Goal: Task Accomplishment & Management: Manage account settings

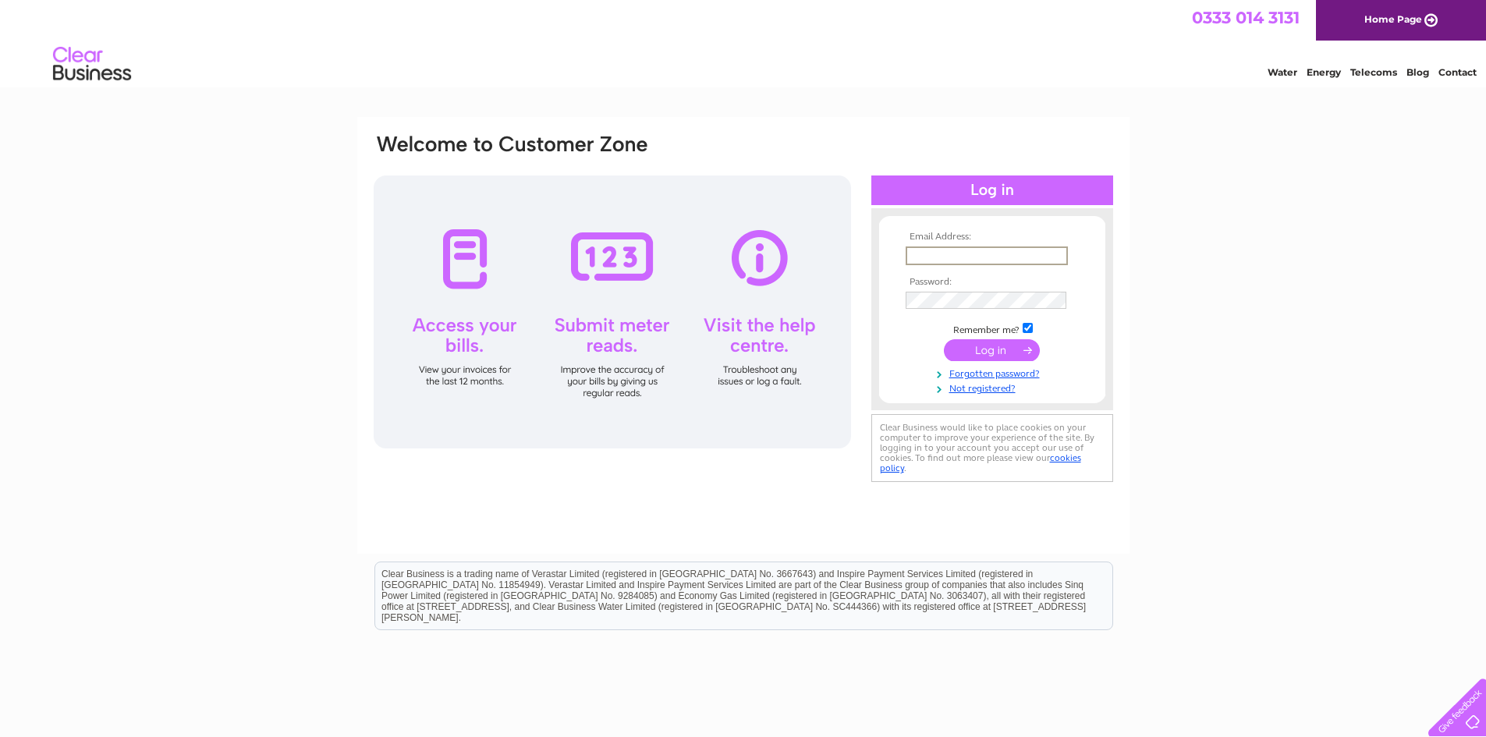
click at [945, 253] on input "text" at bounding box center [987, 256] width 162 height 19
type input "gary@clellandandco.com"
click at [1003, 349] on input "submit" at bounding box center [992, 349] width 96 height 22
click at [944, 339] on input "submit" at bounding box center [992, 350] width 96 height 22
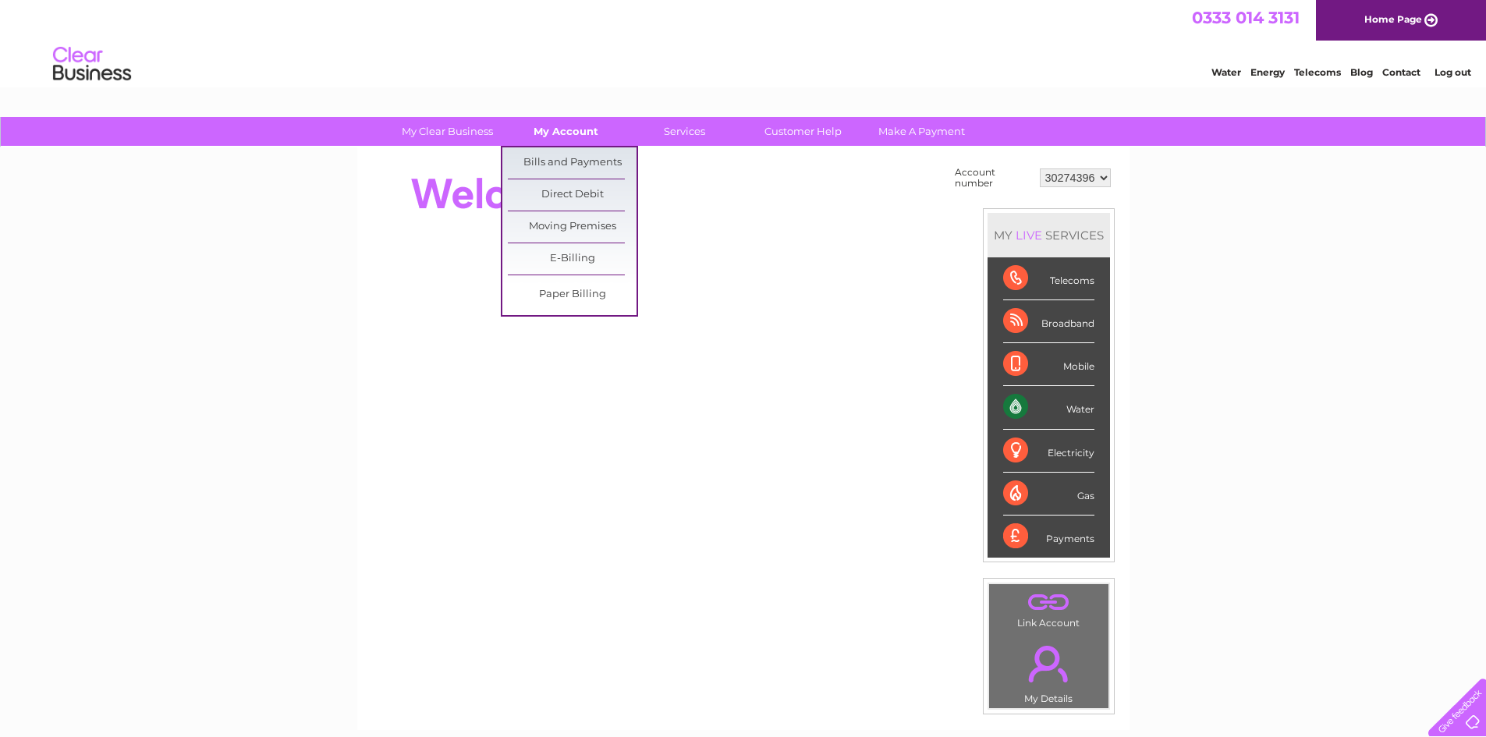
click at [545, 120] on link "My Account" at bounding box center [566, 131] width 129 height 29
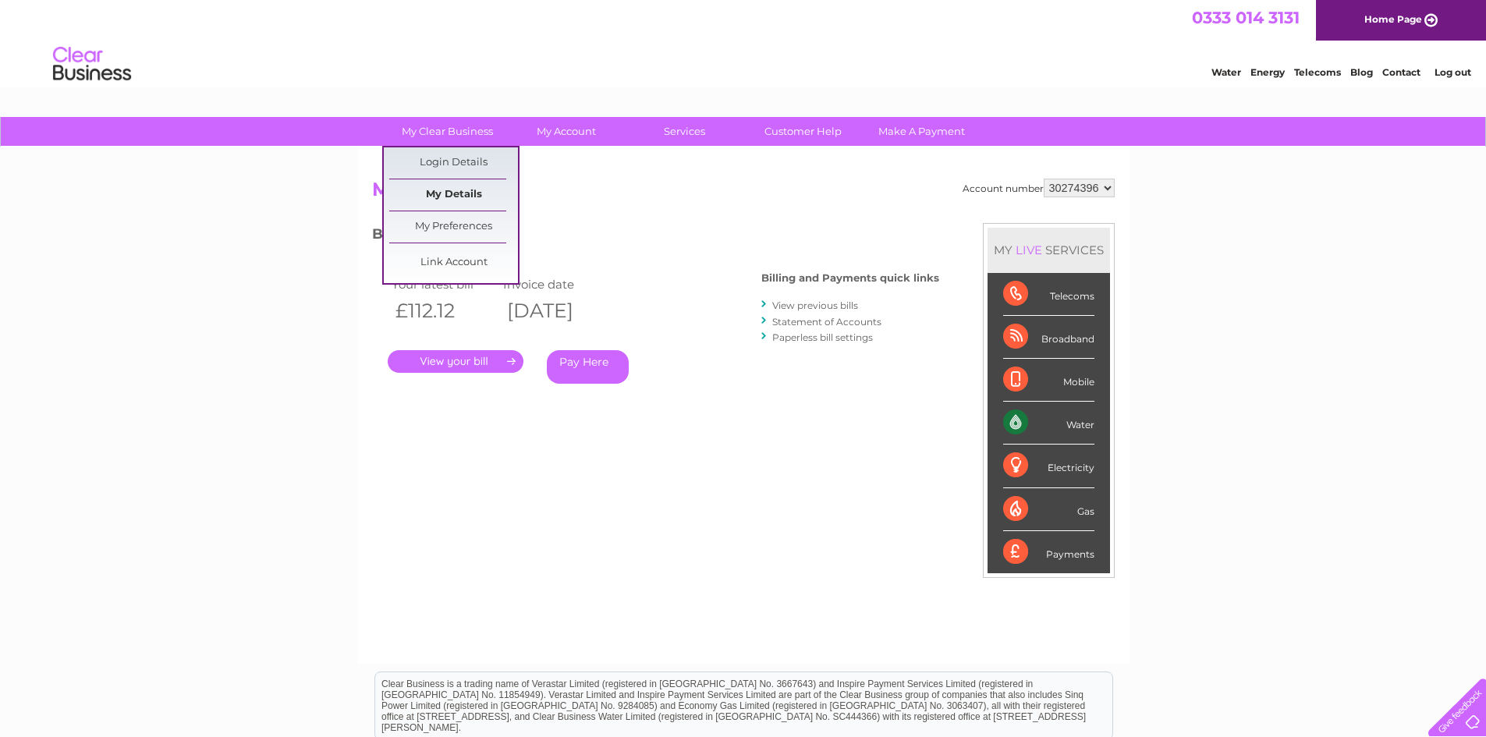
click at [449, 197] on link "My Details" at bounding box center [453, 194] width 129 height 31
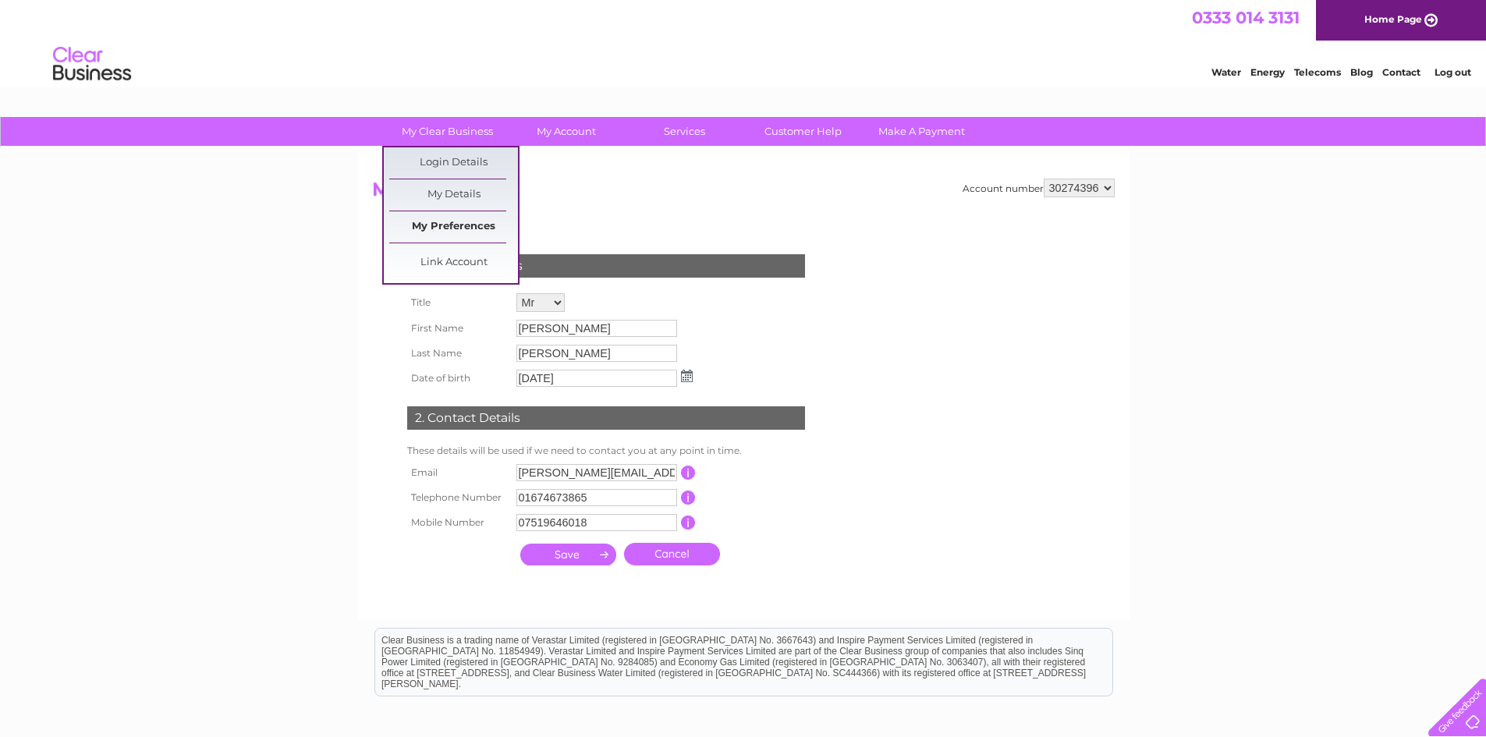
click at [474, 218] on link "My Preferences" at bounding box center [453, 226] width 129 height 31
click at [470, 225] on link "My Preferences" at bounding box center [453, 226] width 129 height 31
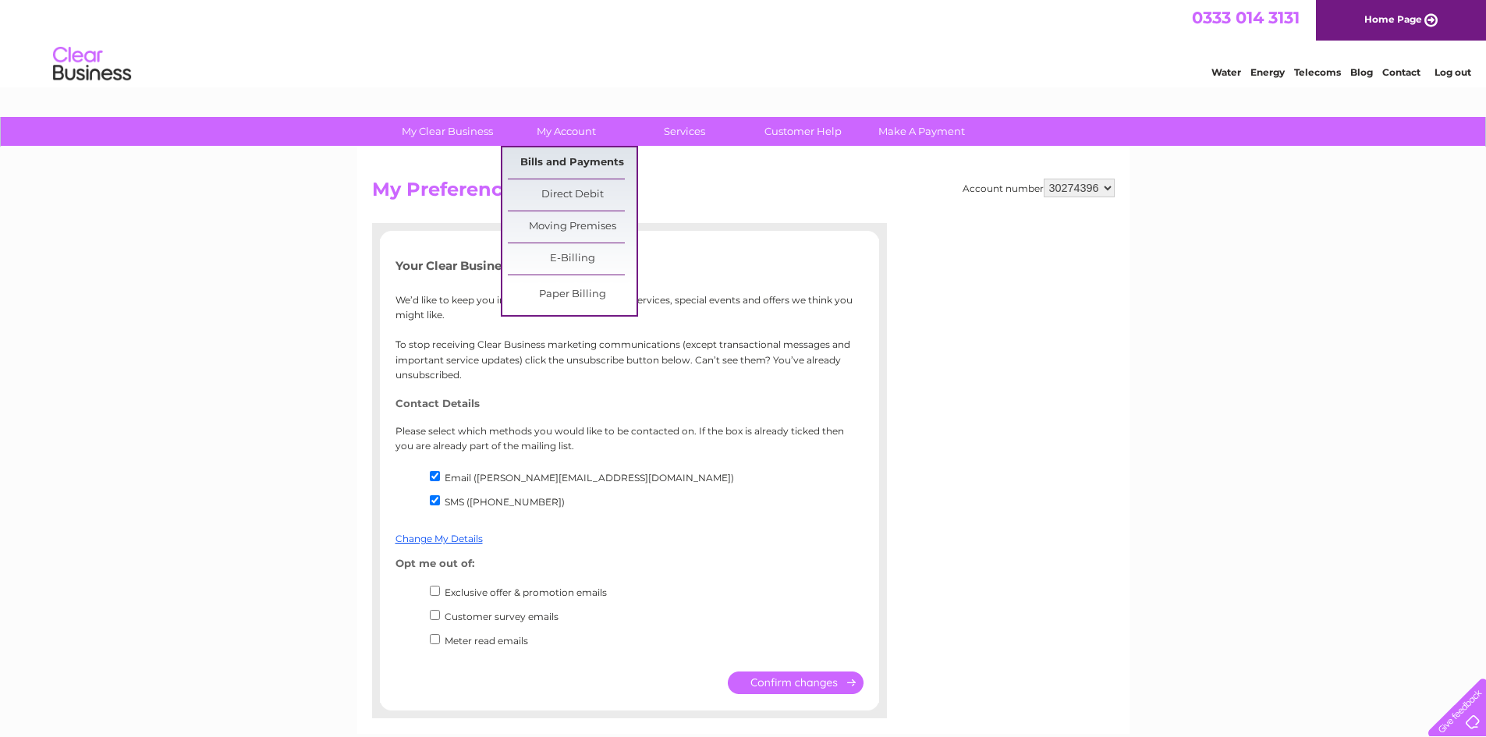
click at [563, 165] on link "Bills and Payments" at bounding box center [572, 162] width 129 height 31
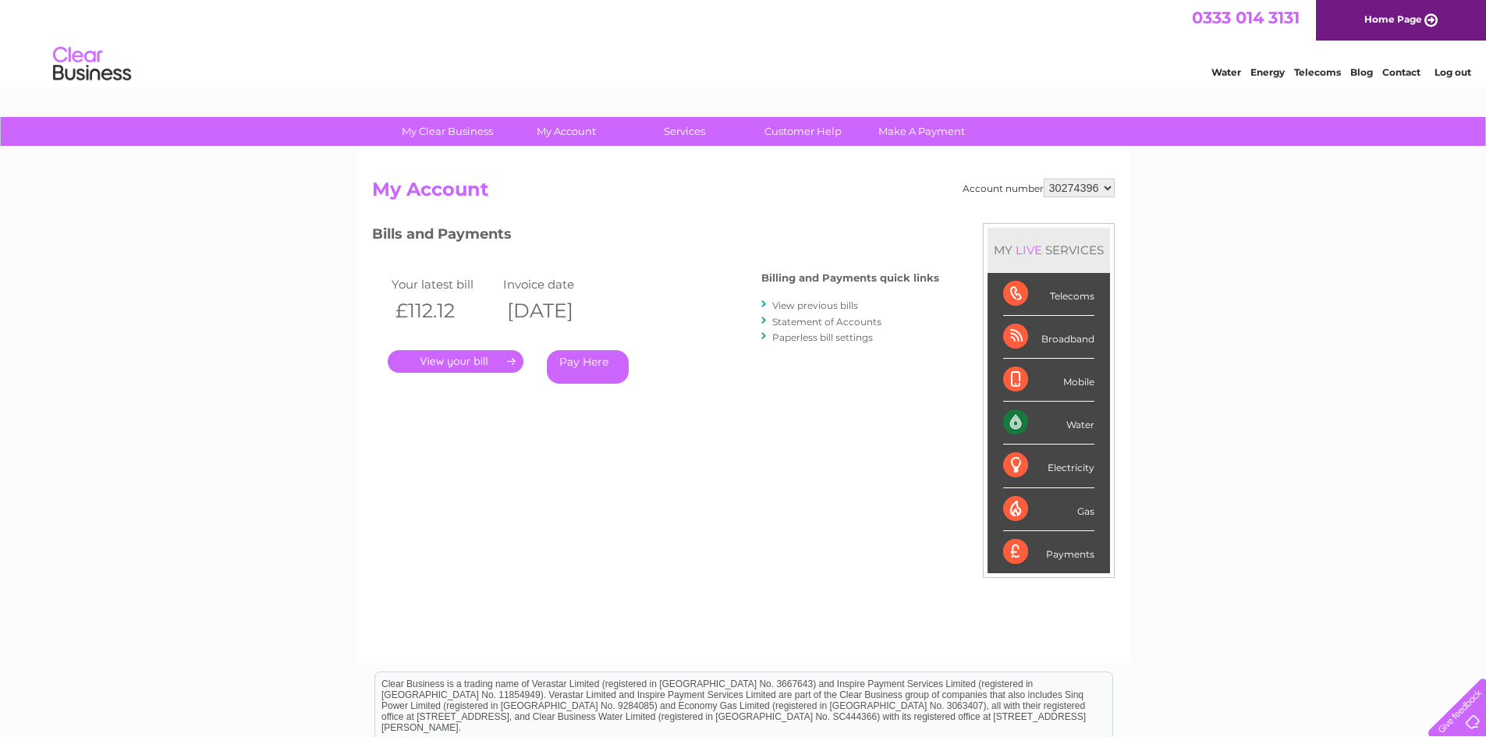
click at [1071, 418] on div "Water" at bounding box center [1048, 423] width 91 height 43
click at [1075, 419] on div "Water" at bounding box center [1048, 423] width 91 height 43
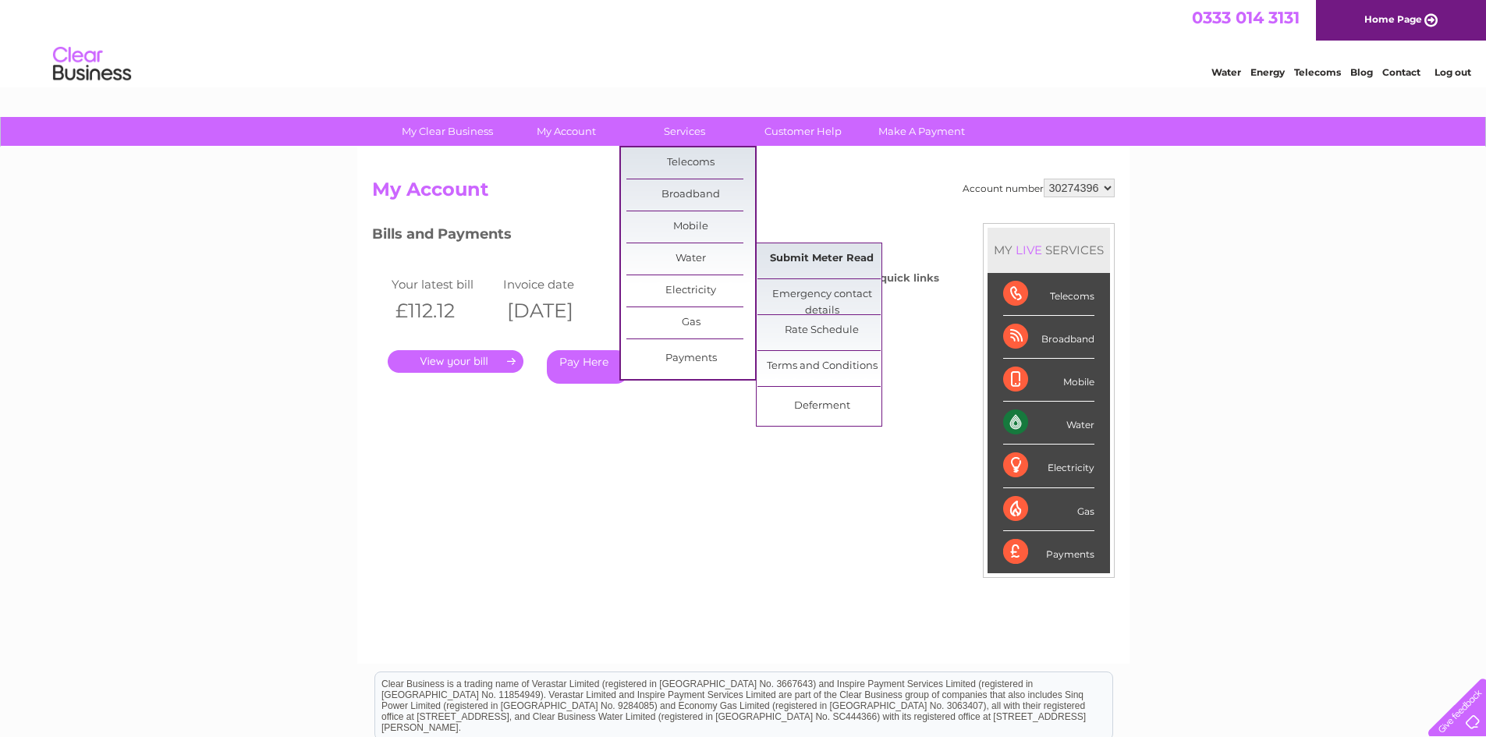
click at [840, 254] on link "Submit Meter Read" at bounding box center [822, 258] width 129 height 31
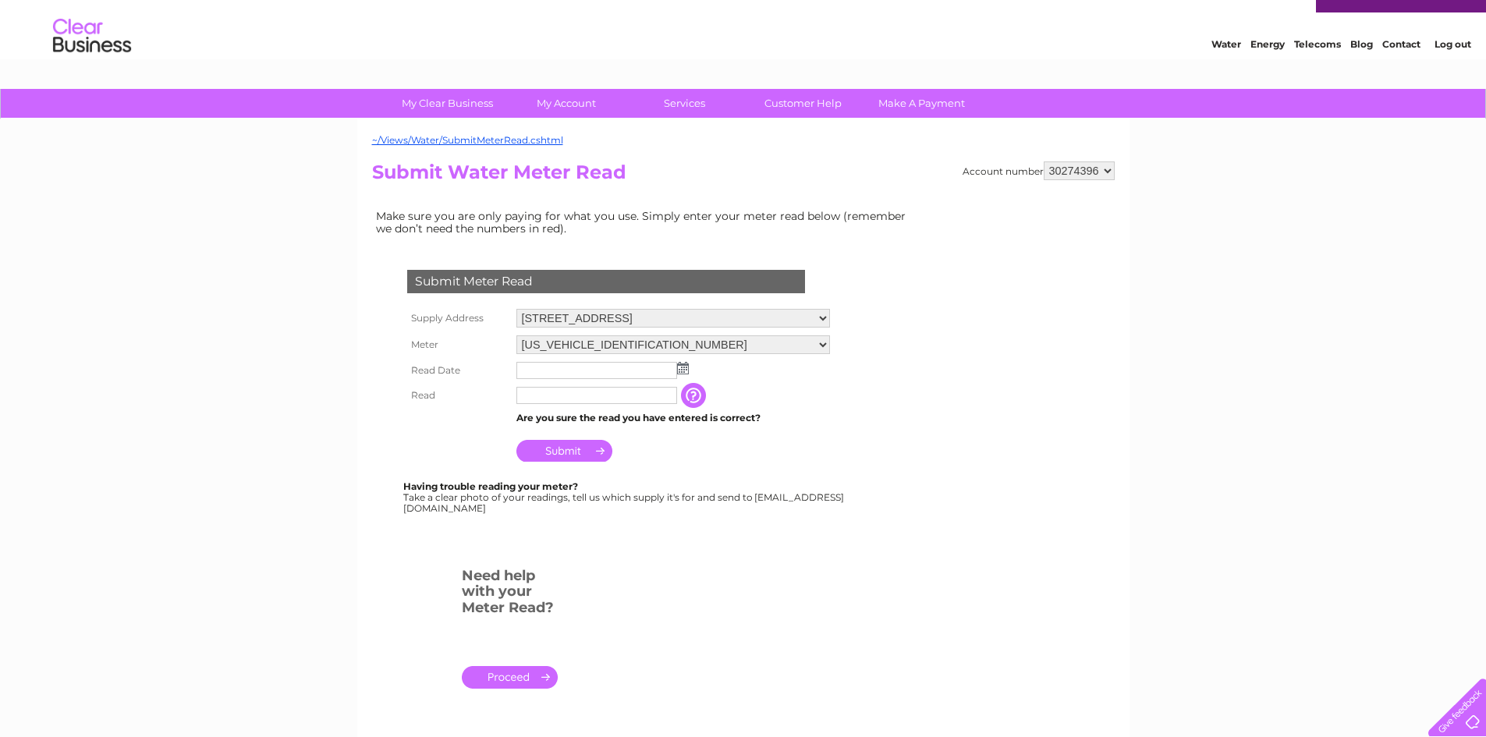
scroll to position [78, 0]
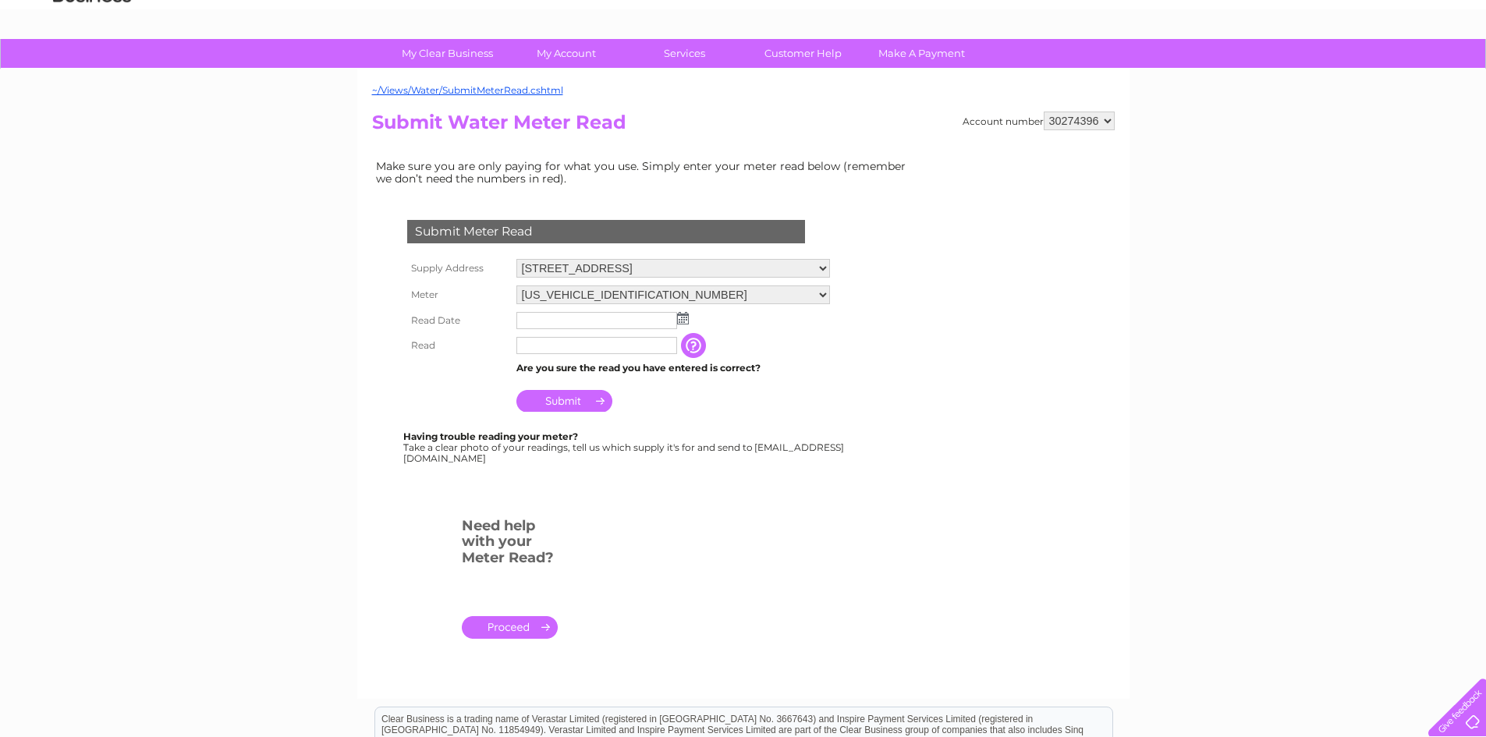
click at [686, 321] on img at bounding box center [683, 318] width 12 height 12
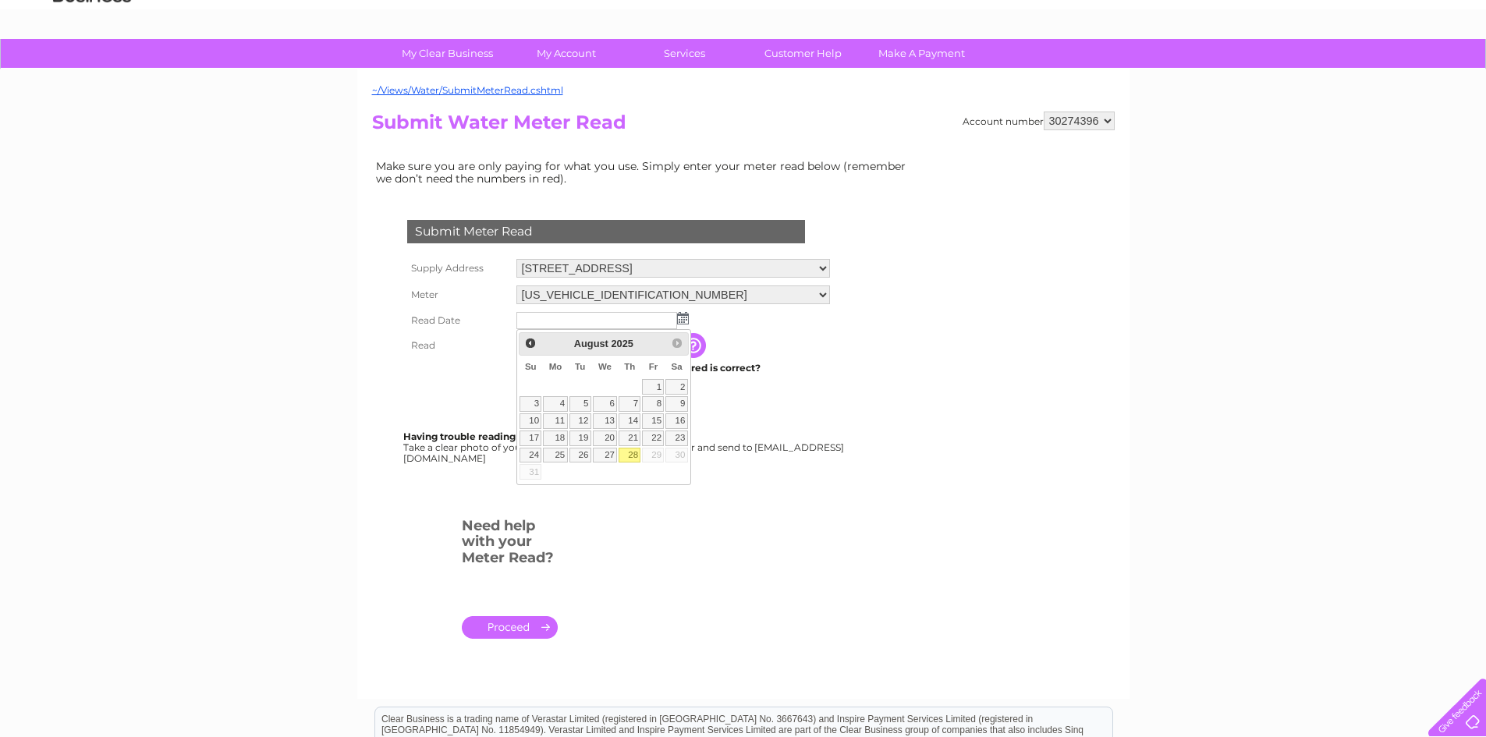
click at [631, 455] on link "28" at bounding box center [630, 456] width 22 height 16
type input "2025/08/28"
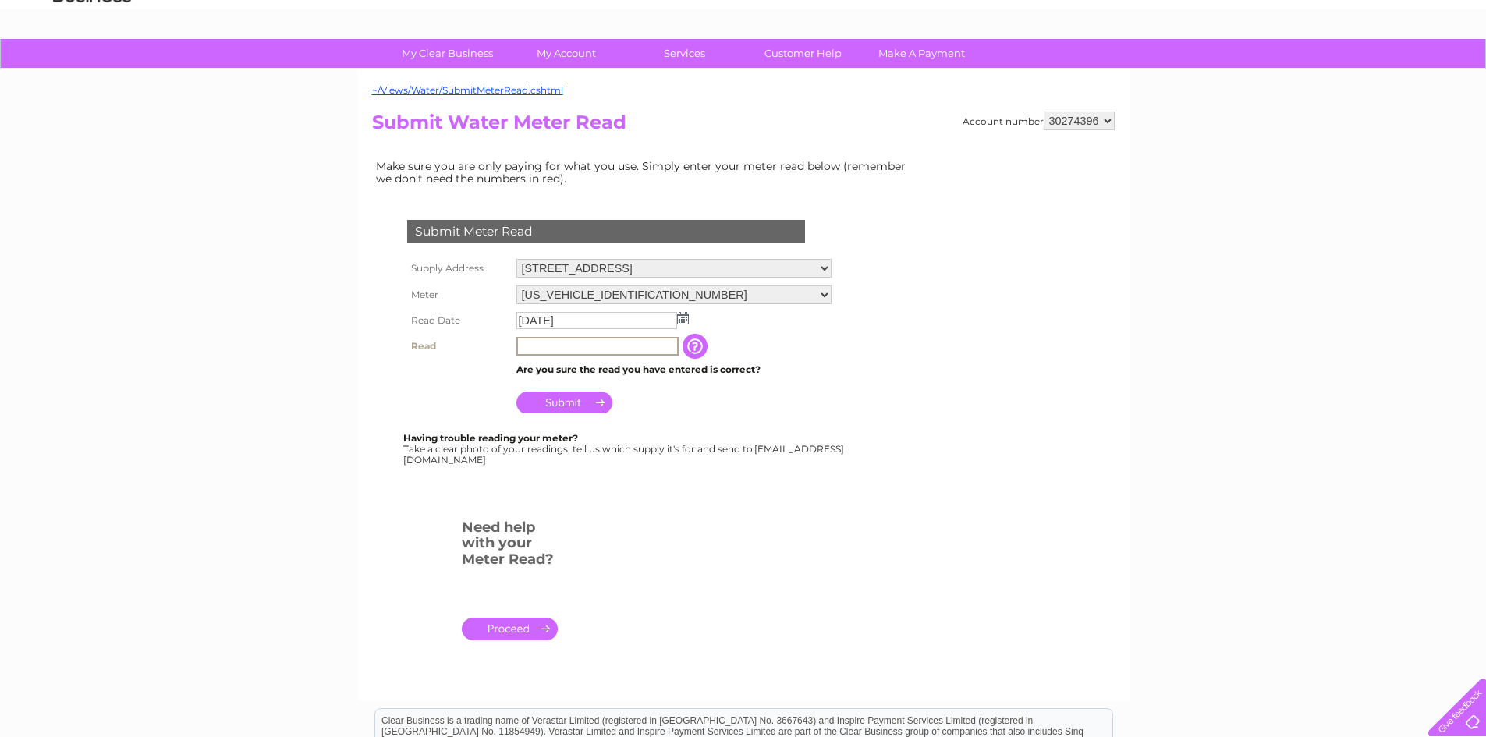
click at [586, 344] on input "text" at bounding box center [597, 346] width 162 height 19
click at [694, 339] on input "button" at bounding box center [695, 345] width 28 height 25
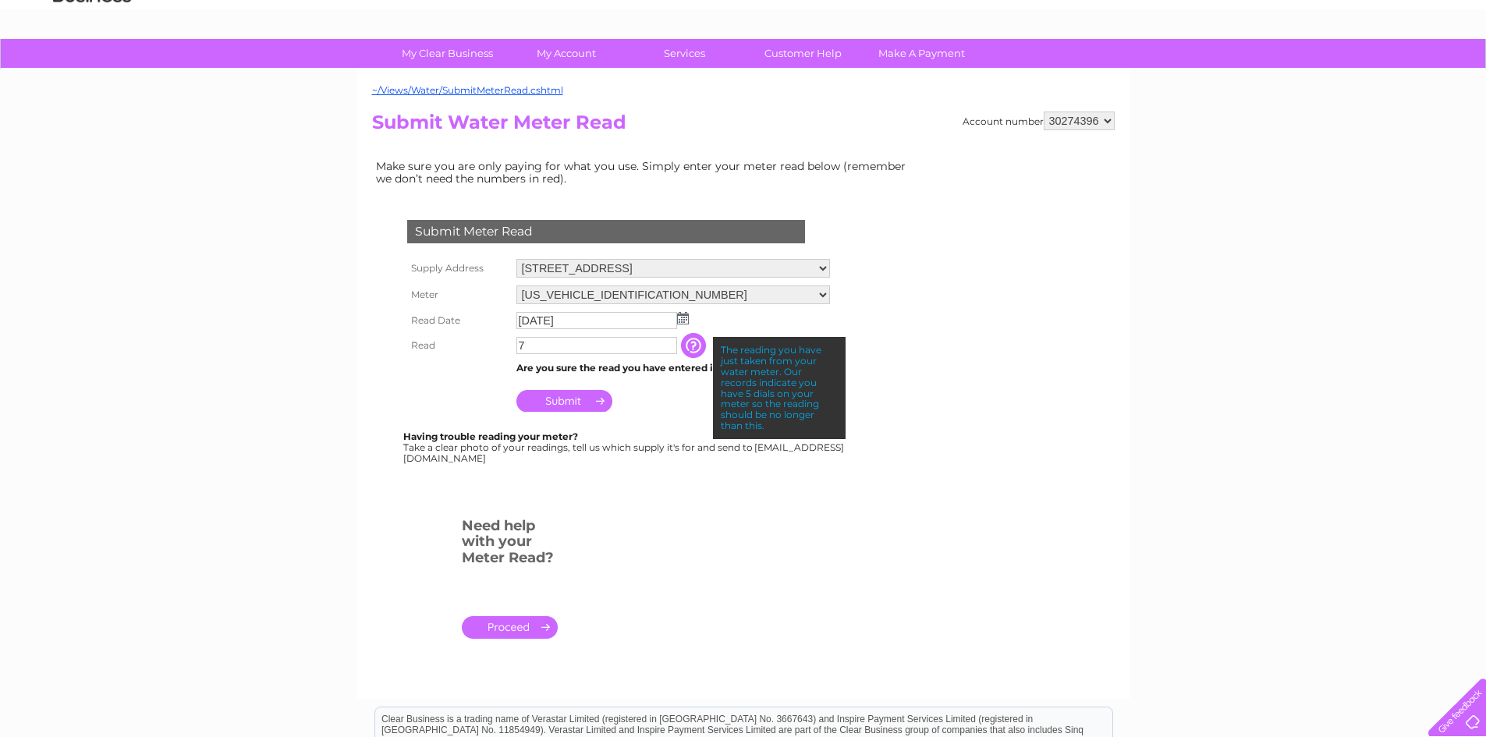
click at [694, 339] on input "button" at bounding box center [695, 345] width 28 height 25
click at [568, 344] on input "7" at bounding box center [596, 345] width 161 height 17
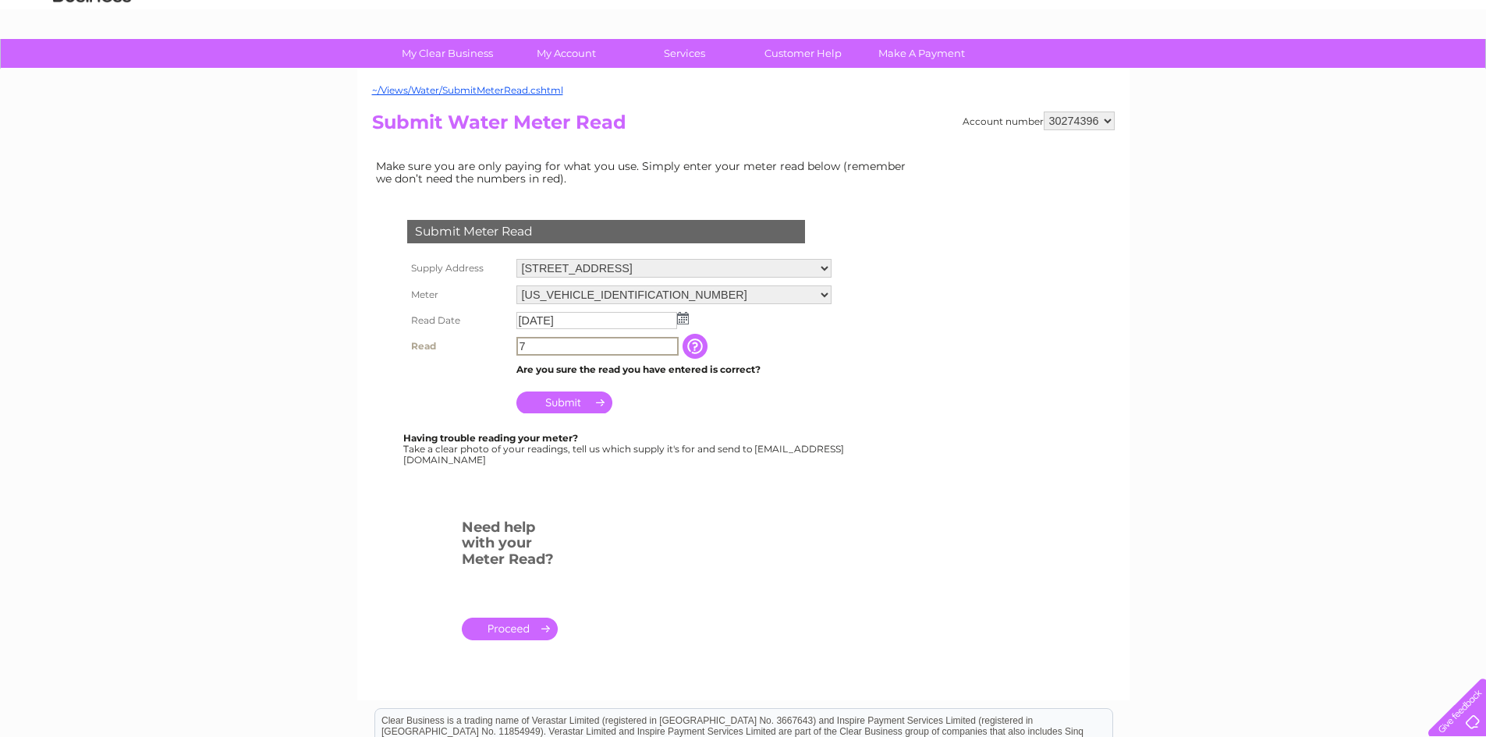
drag, startPoint x: 505, startPoint y: 344, endPoint x: 479, endPoint y: 344, distance: 25.7
click at [479, 344] on tr "Read 7 The reading you have just taken from your water meter. Our records indic…" at bounding box center [619, 346] width 432 height 27
type input "72"
click at [586, 404] on input "Submit" at bounding box center [564, 403] width 96 height 22
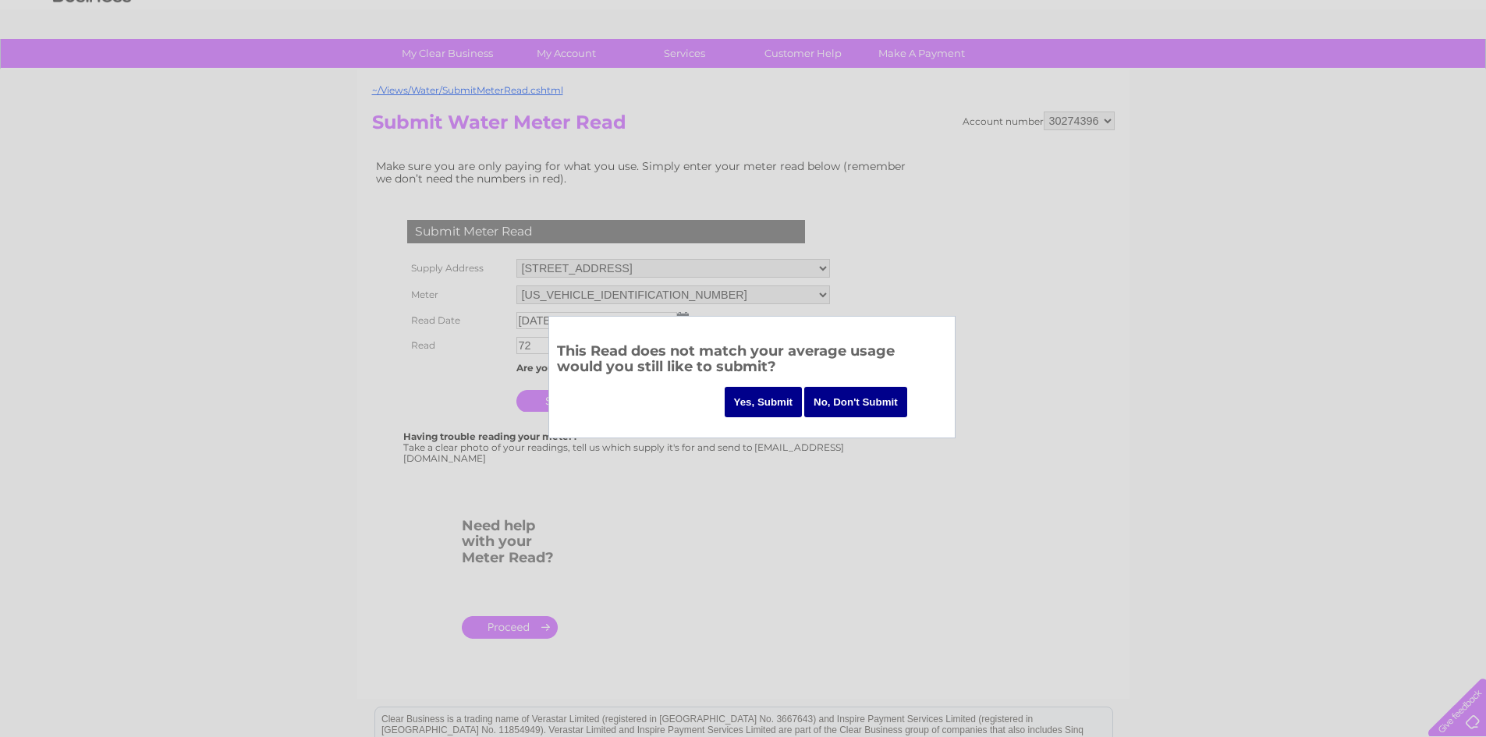
click at [754, 403] on input "Yes, Submit" at bounding box center [764, 402] width 78 height 30
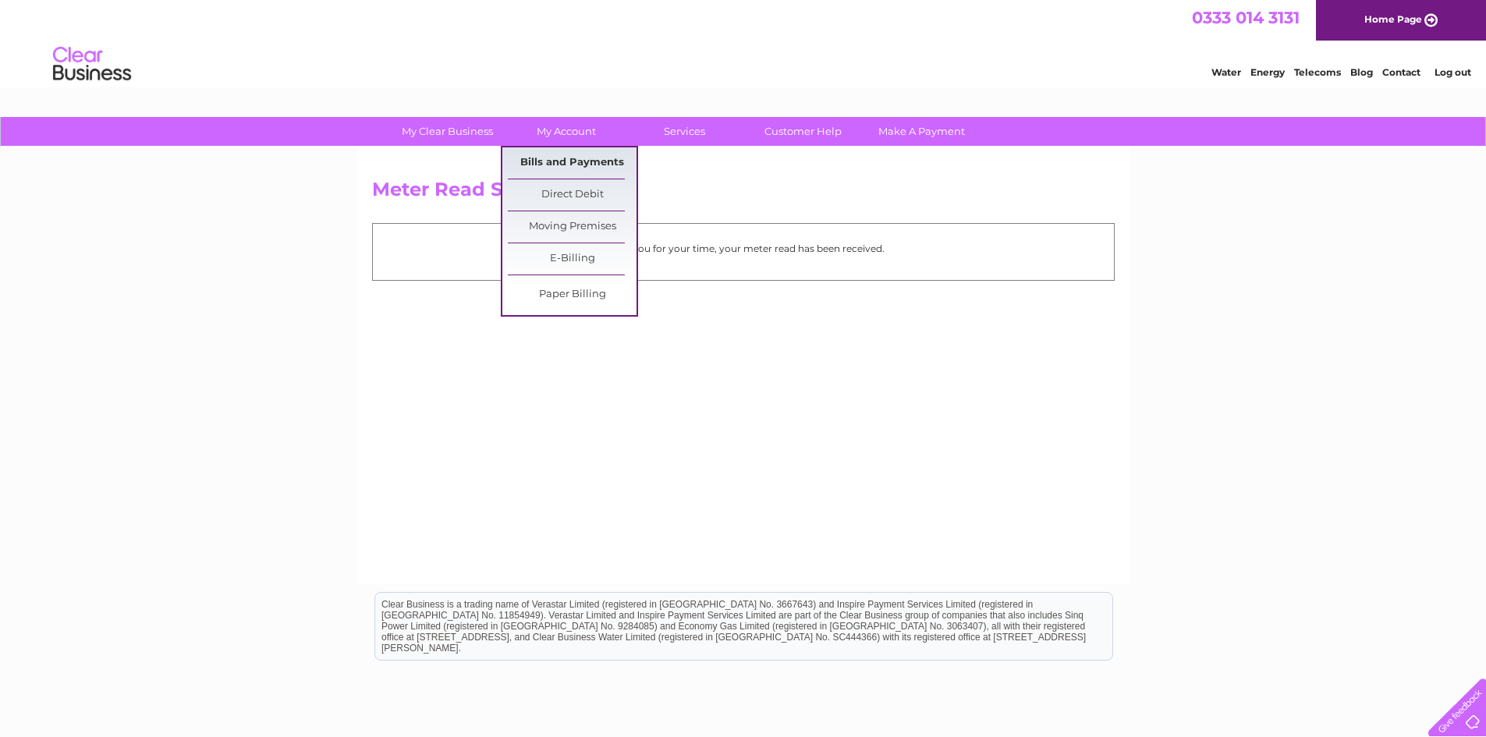
click at [561, 152] on link "Bills and Payments" at bounding box center [572, 162] width 129 height 31
click at [563, 165] on link "Bills and Payments" at bounding box center [572, 162] width 129 height 31
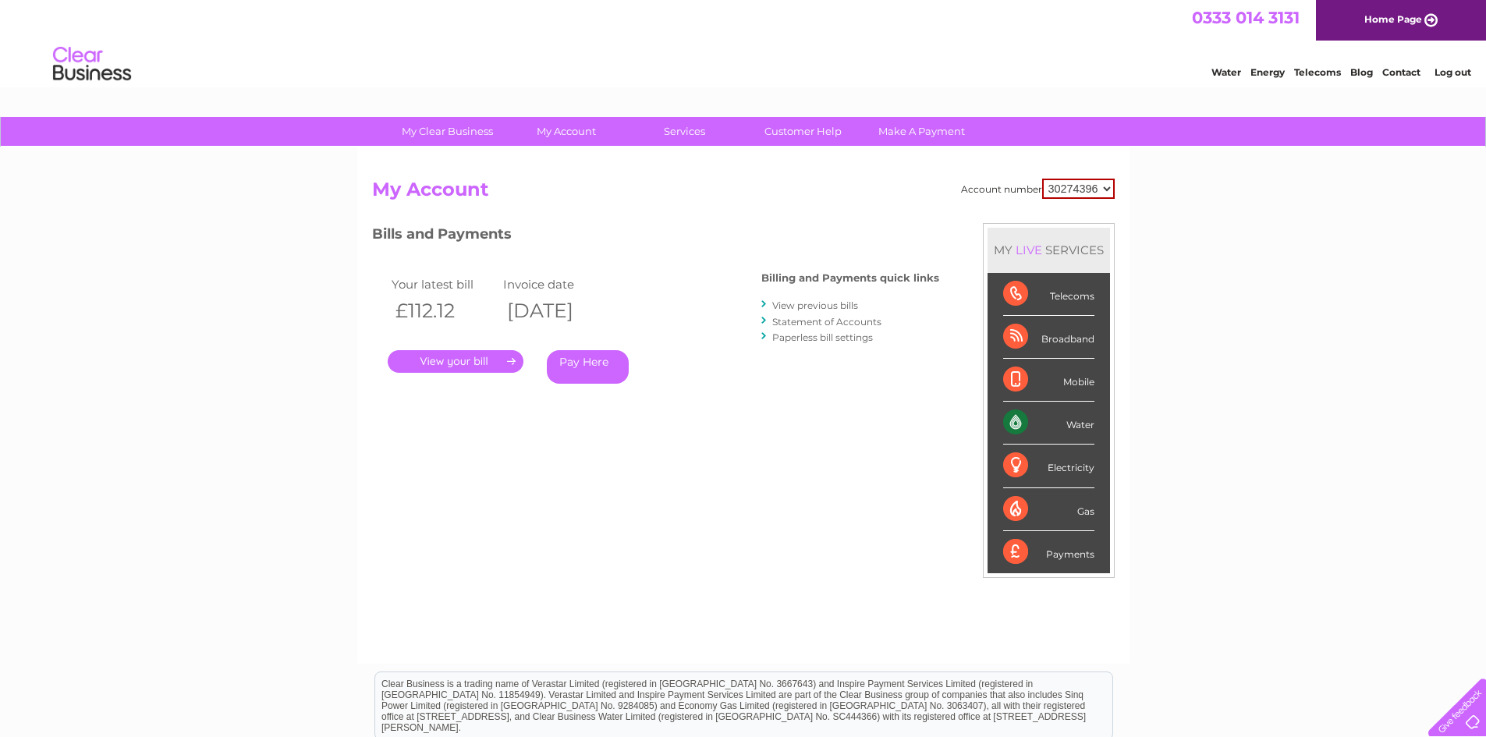
click at [453, 360] on link "." at bounding box center [456, 361] width 136 height 23
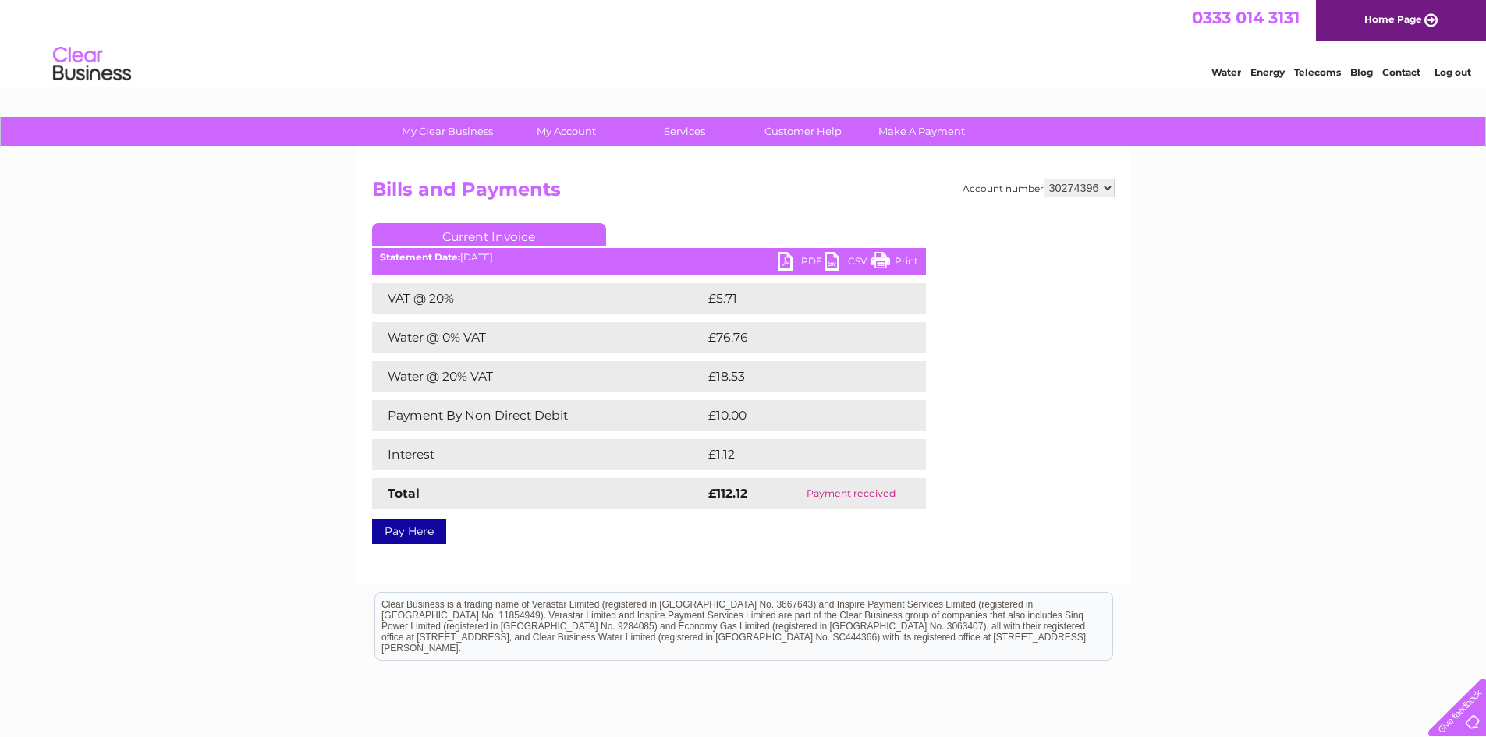
click at [795, 259] on link "PDF" at bounding box center [801, 263] width 47 height 23
click at [321, 249] on div "My Clear Business Login Details My Details My Preferences Link Account My Accou…" at bounding box center [743, 484] width 1486 height 734
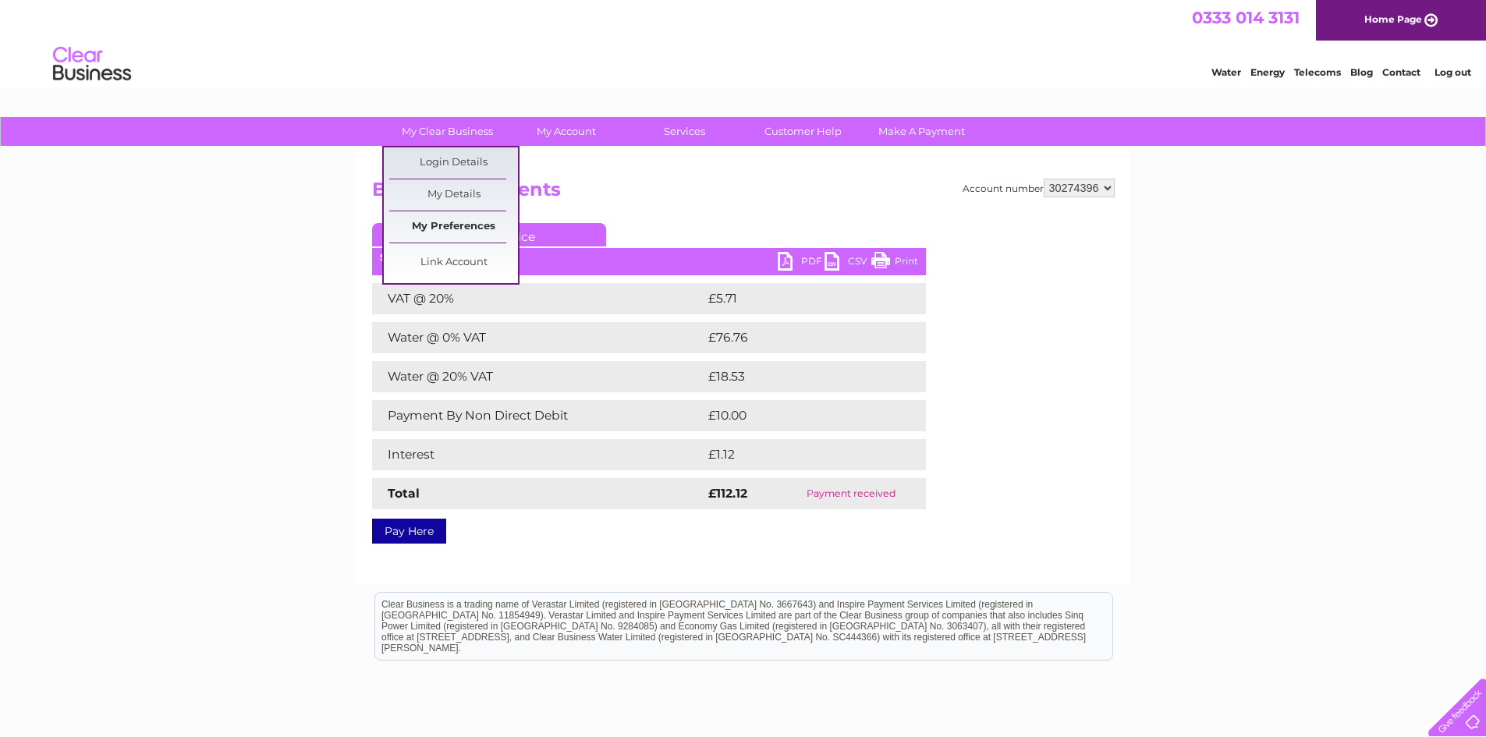
click at [445, 227] on link "My Preferences" at bounding box center [453, 226] width 129 height 31
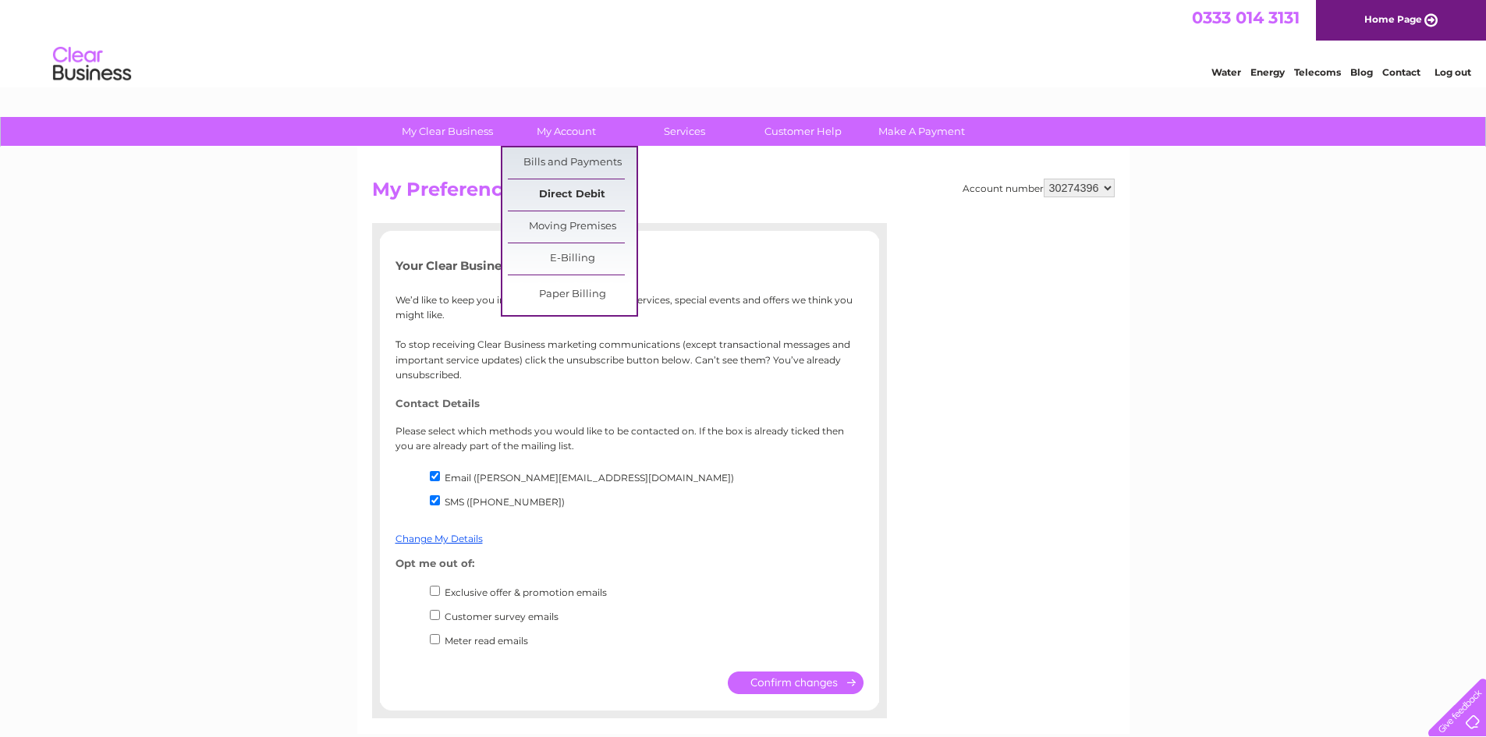
click at [570, 193] on link "Direct Debit" at bounding box center [572, 194] width 129 height 31
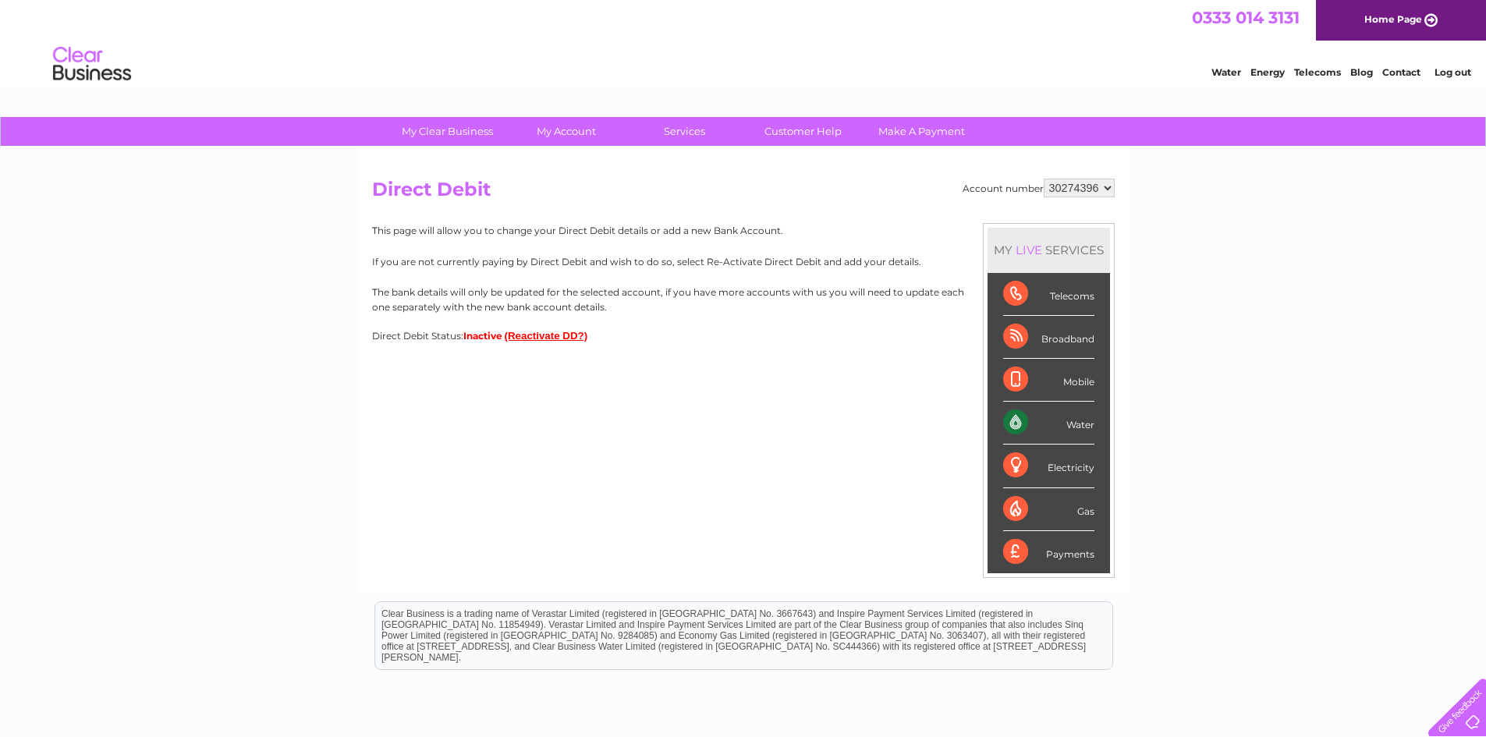
click at [549, 335] on button "(Reactivate DD?)" at bounding box center [546, 336] width 83 height 12
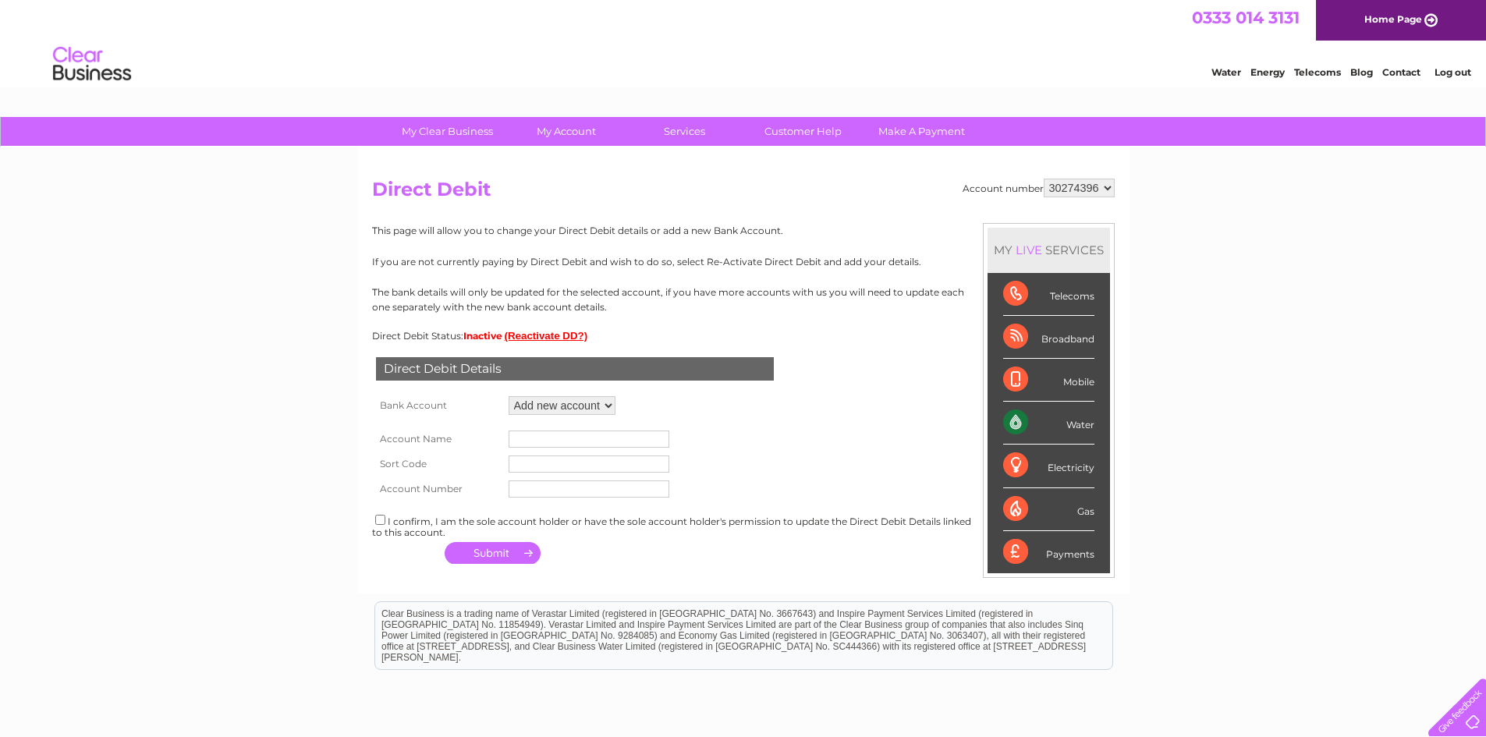
click at [581, 434] on input "text" at bounding box center [589, 439] width 161 height 17
type input "[PERSON_NAME] Eyewear Company Ltd"
type input "80-73-31"
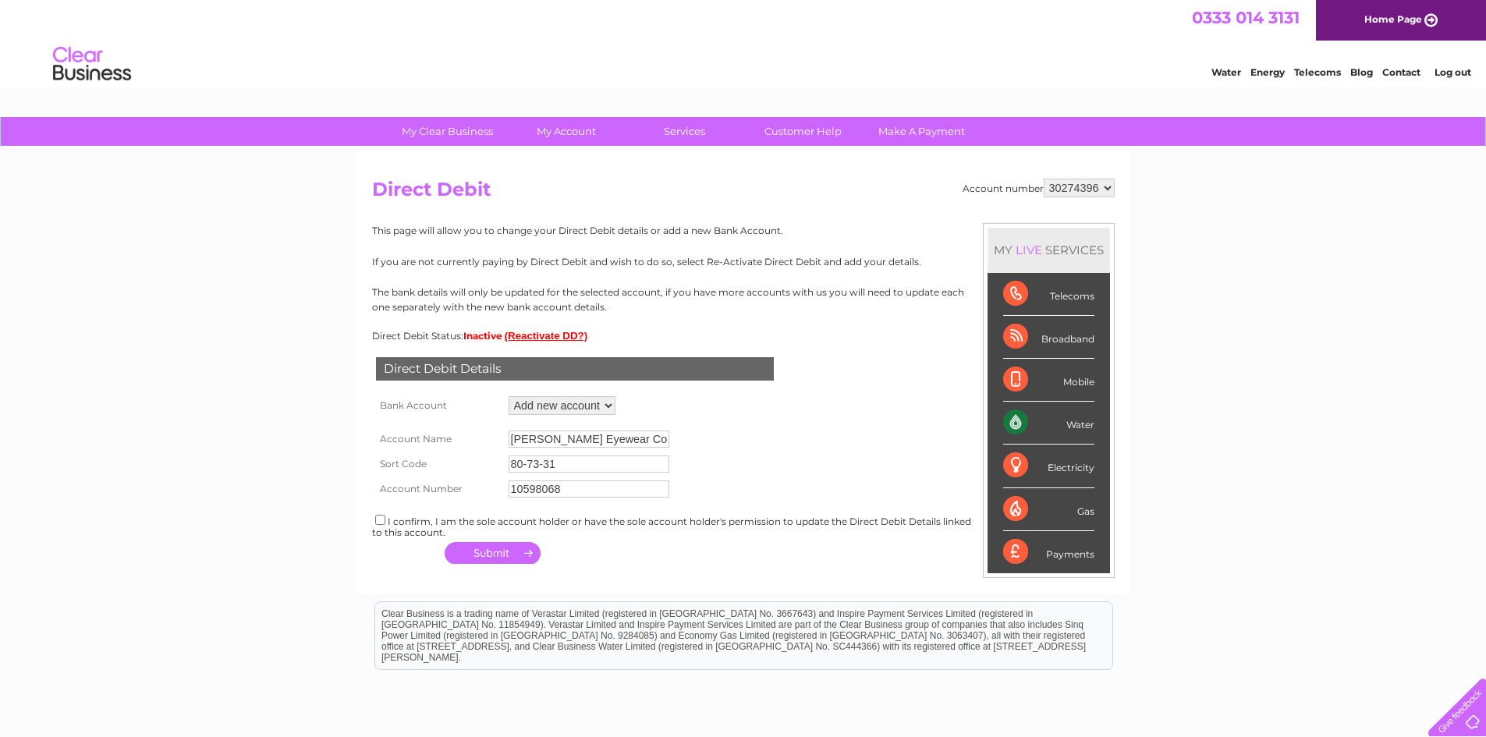
type input "10598068"
click at [378, 518] on input "checkbox" at bounding box center [380, 520] width 10 height 10
checkbox input "true"
click at [480, 554] on button "button" at bounding box center [493, 553] width 96 height 22
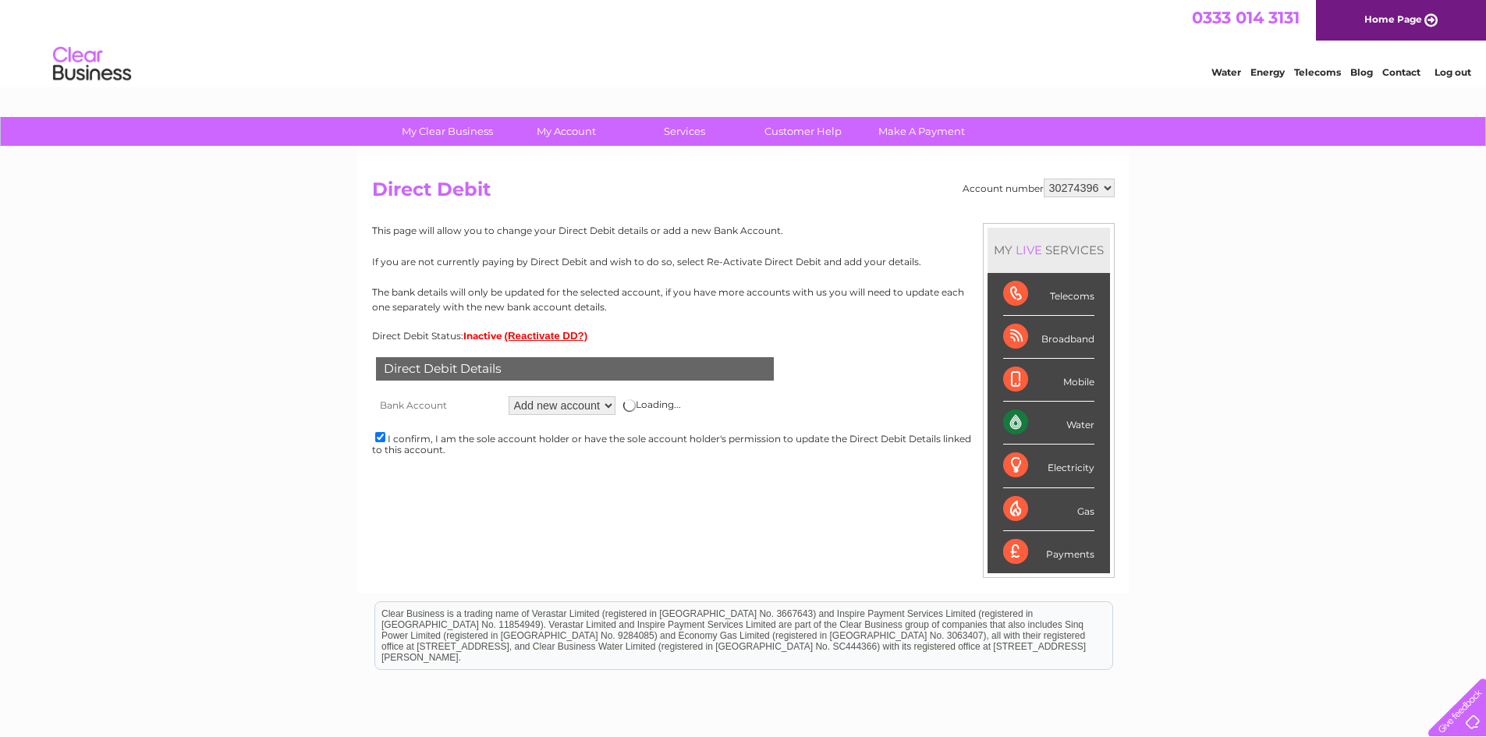
click at [653, 399] on div "Loading..." at bounding box center [652, 405] width 58 height 12
